Goal: Task Accomplishment & Management: Use online tool/utility

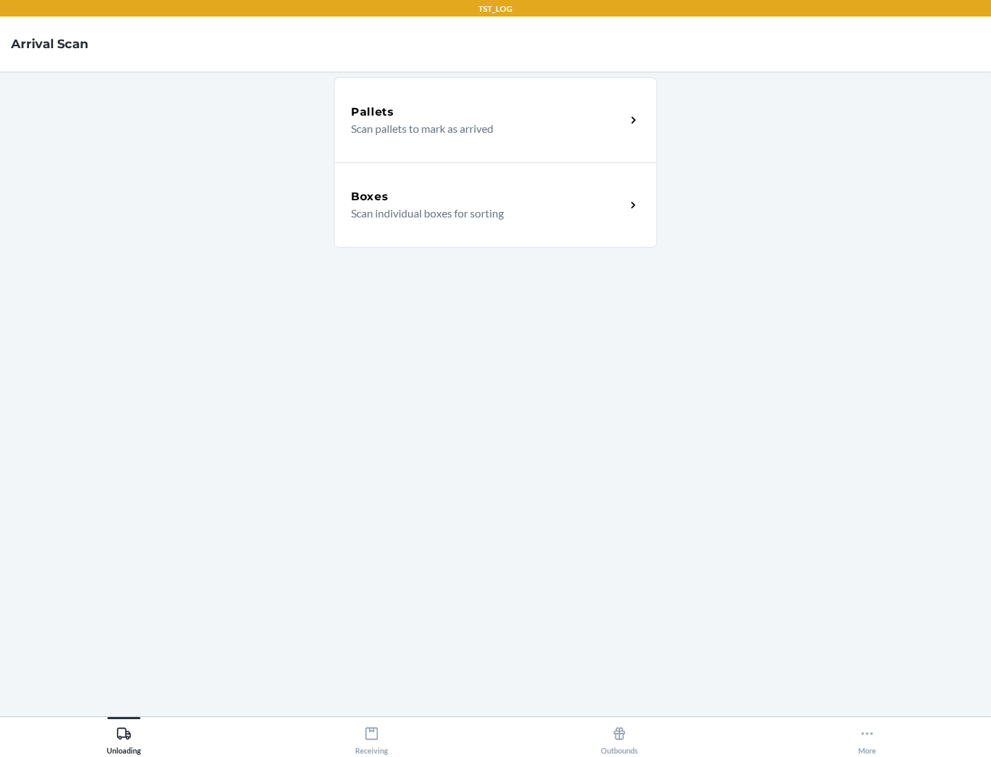
click at [488, 197] on div "Boxes" at bounding box center [488, 197] width 275 height 17
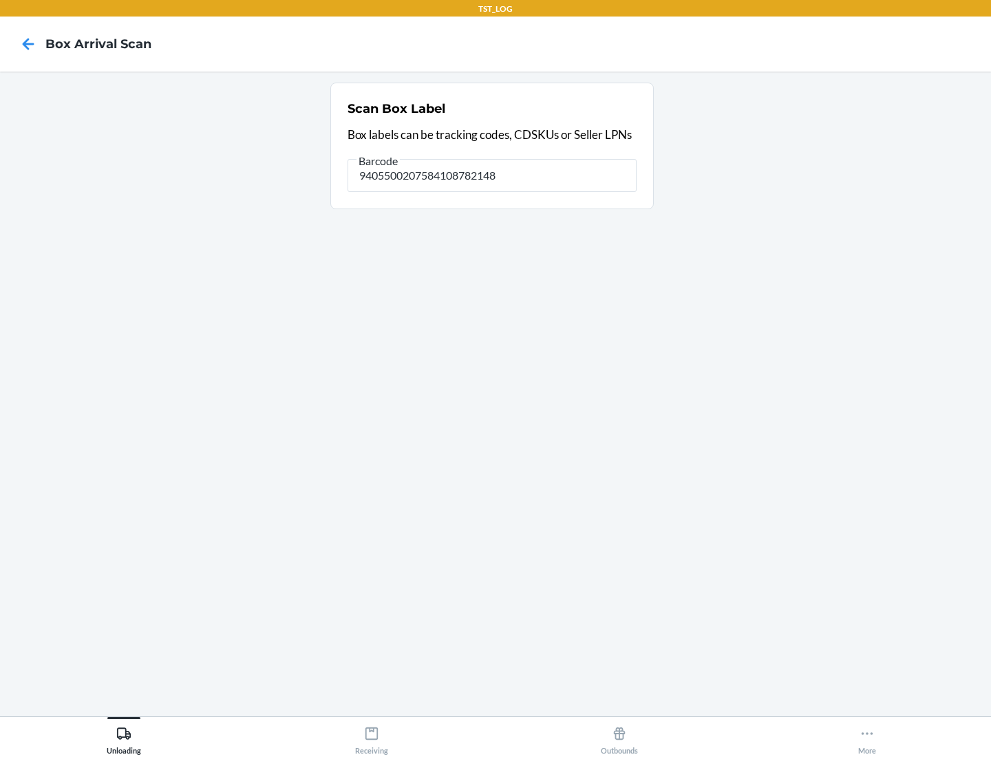
type input "9405500207584108782148"
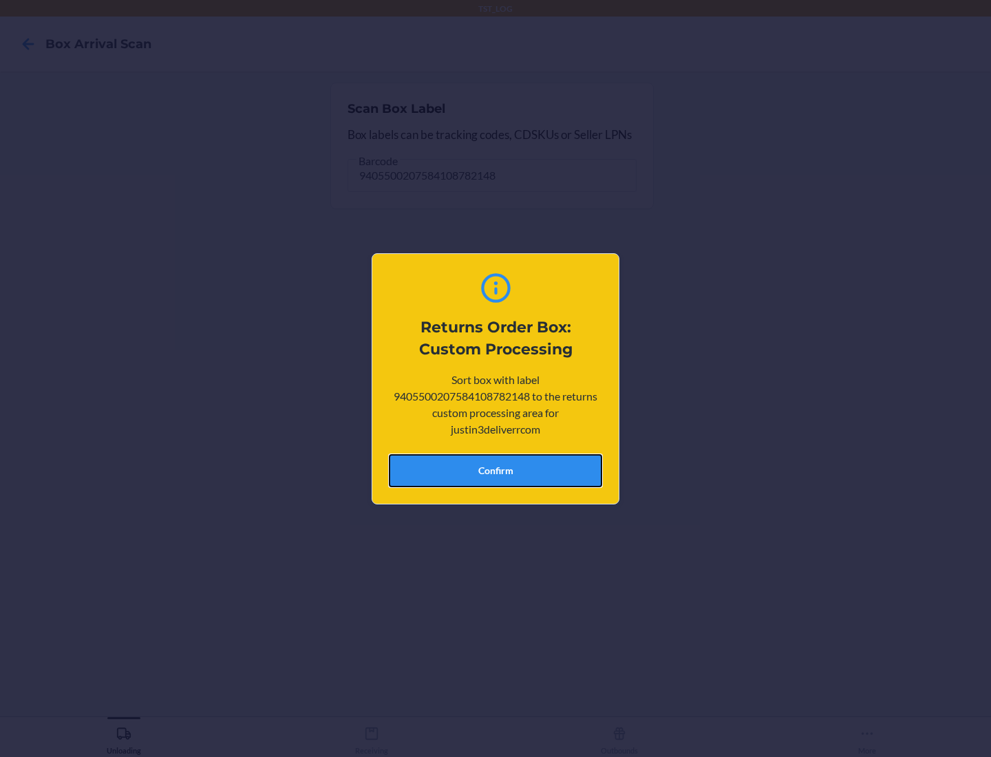
click at [496, 470] on button "Confirm" at bounding box center [495, 470] width 213 height 33
